Goal: Task Accomplishment & Management: Use online tool/utility

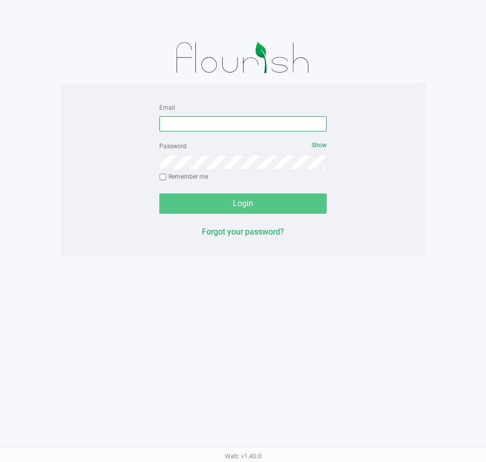
click at [206, 120] on input "Email" at bounding box center [242, 123] width 167 height 15
type input "[EMAIL_ADDRESS][DOMAIN_NAME]"
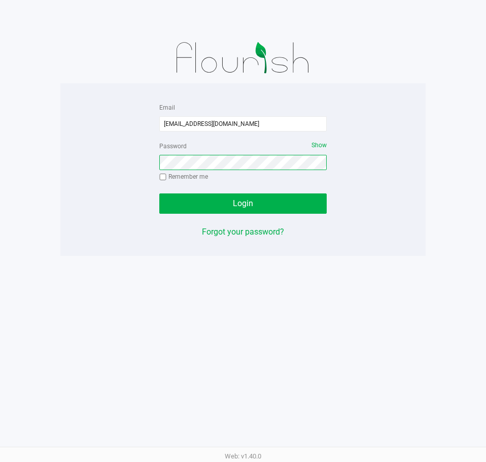
click at [159, 193] on button "Login" at bounding box center [242, 203] width 167 height 20
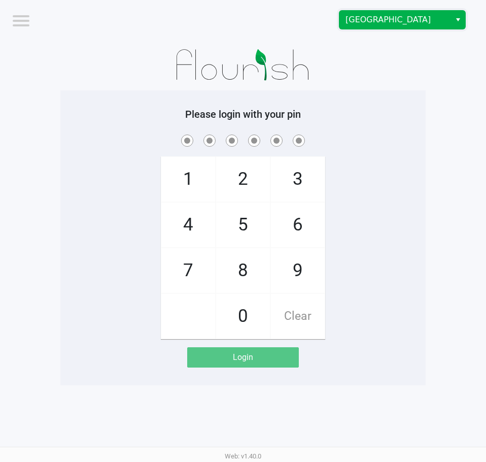
click at [389, 26] on span "[GEOGRAPHIC_DATA]" at bounding box center [395, 20] width 111 height 18
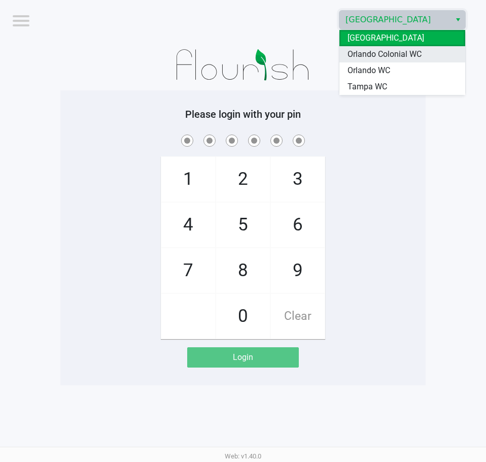
click at [387, 56] on span "Orlando Colonial WC" at bounding box center [385, 54] width 74 height 12
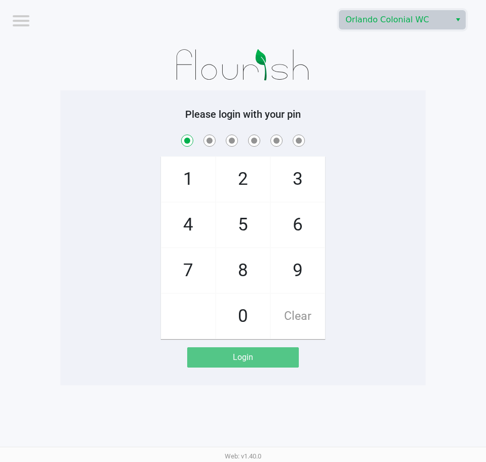
checkbox input "true"
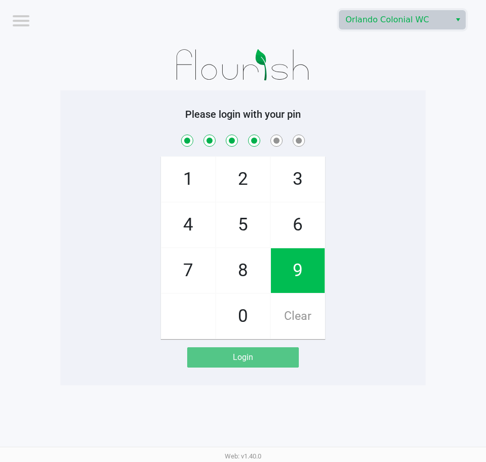
checkbox input "true"
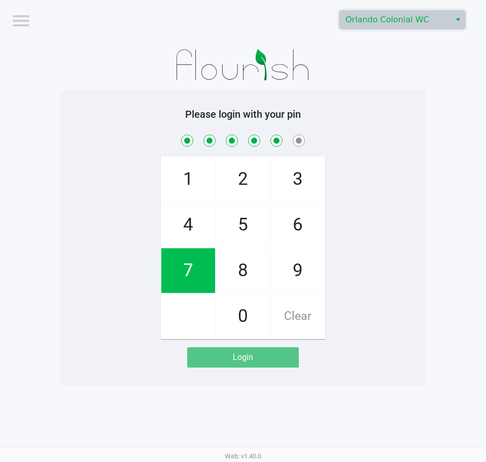
checkbox input "true"
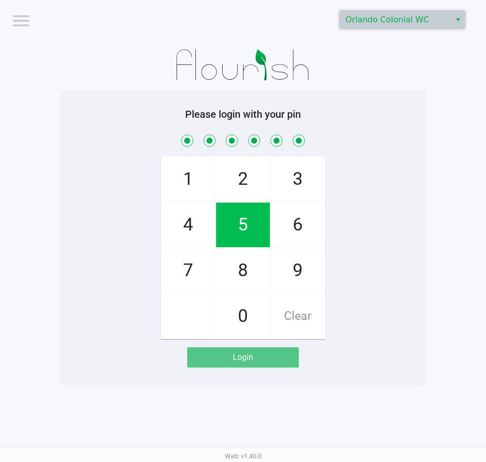
checkbox input "true"
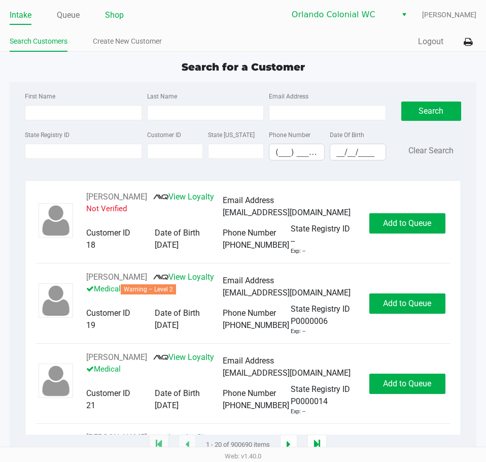
click at [113, 9] on link "Shop" at bounding box center [114, 15] width 19 height 14
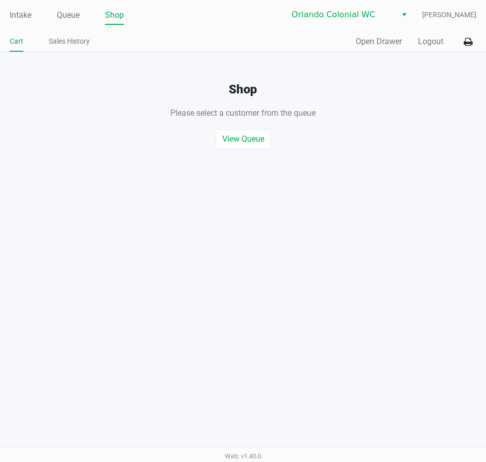
click at [378, 40] on button "Open Drawer" at bounding box center [379, 42] width 46 height 12
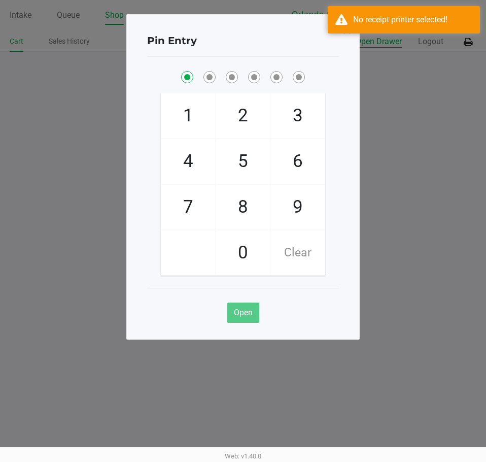
checkbox input "true"
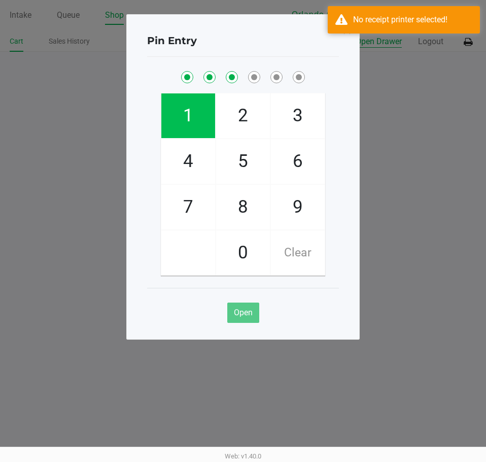
checkbox input "true"
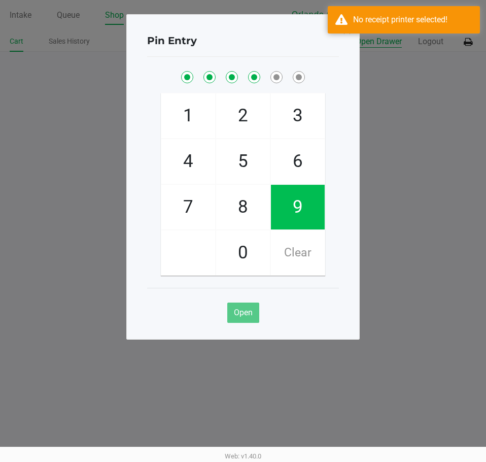
checkbox input "true"
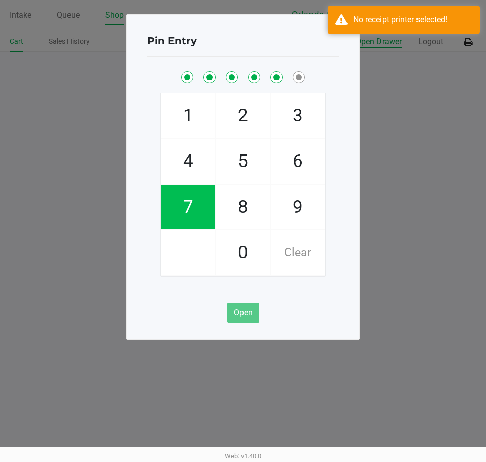
checkbox input "true"
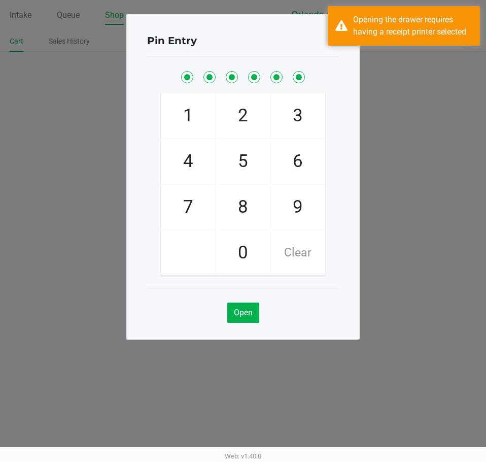
click at [401, 52] on ngb-modal-window "Pin Entry 1 4 7 2 5 8 0 3 6 9 Clear Open" at bounding box center [243, 231] width 486 height 462
click at [402, 31] on div "Opening the drawer requires having a receipt printer selected" at bounding box center [412, 26] width 119 height 24
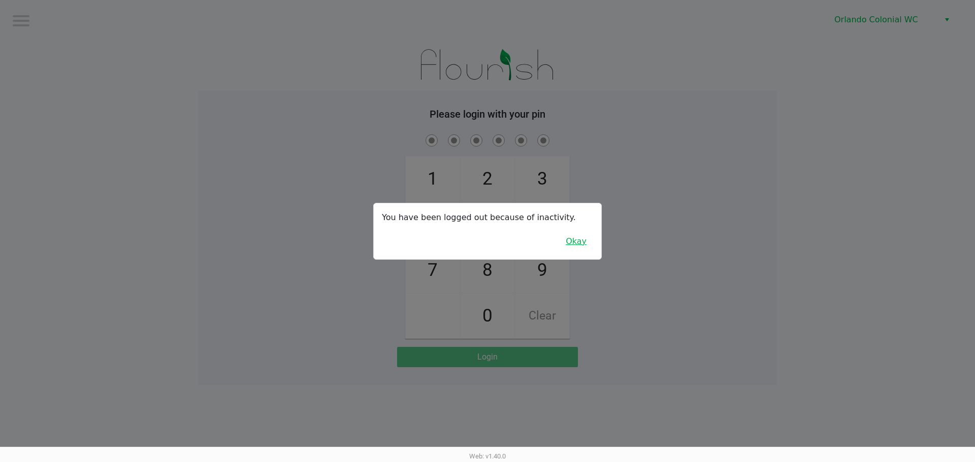
click at [486, 250] on button "Okay" at bounding box center [576, 241] width 34 height 19
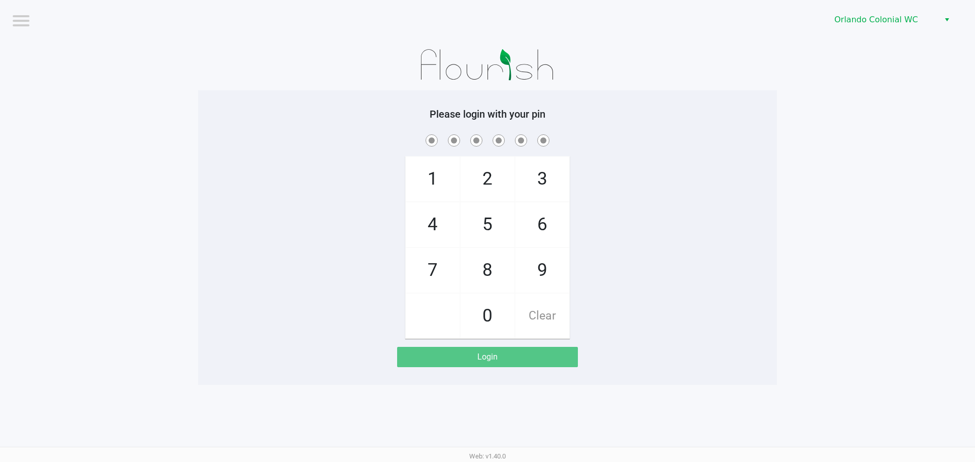
click at [441, 223] on span "4" at bounding box center [433, 225] width 54 height 45
checkbox input "true"
click at [486, 177] on span "2" at bounding box center [487, 179] width 54 height 45
checkbox input "true"
click at [480, 212] on span "5" at bounding box center [487, 225] width 54 height 45
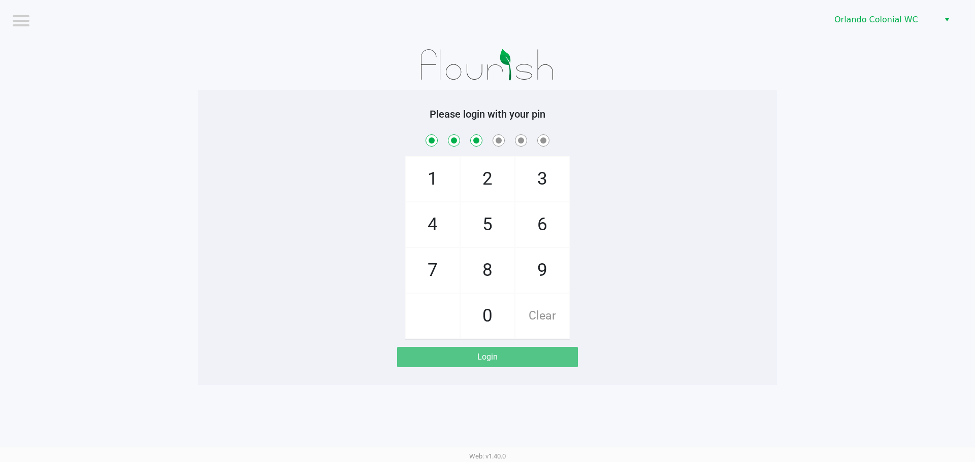
checkbox input "true"
click at [442, 253] on span "7" at bounding box center [433, 270] width 54 height 45
checkbox input "true"
click at [478, 165] on span "2" at bounding box center [487, 179] width 54 height 45
checkbox input "true"
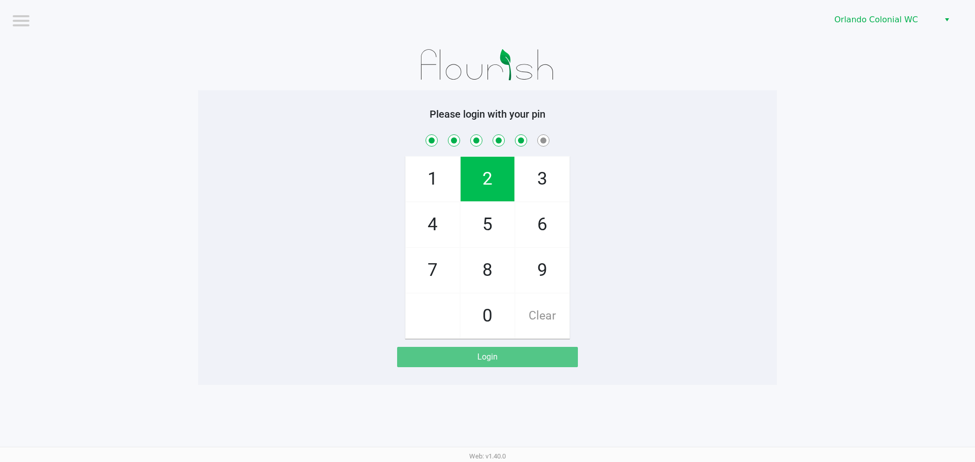
click at [486, 253] on span "9" at bounding box center [542, 270] width 54 height 45
checkbox input "true"
